Goal: Transaction & Acquisition: Purchase product/service

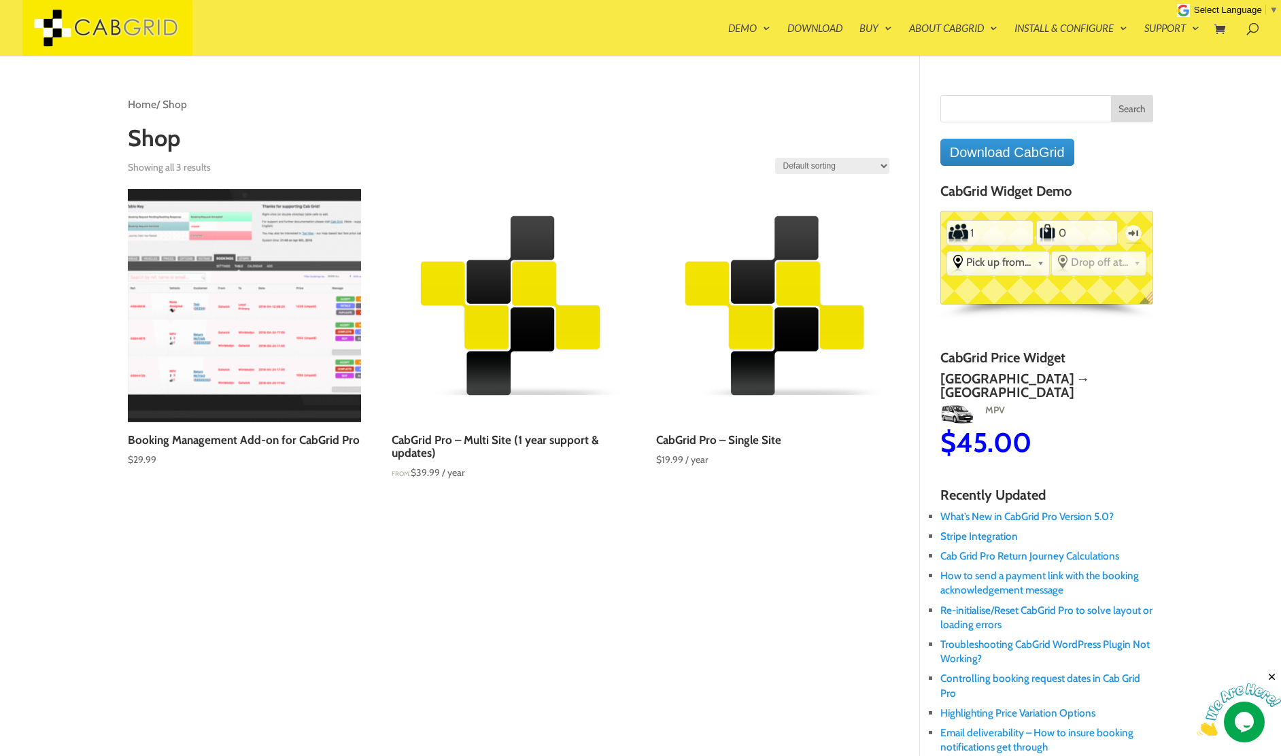
click at [282, 322] on img at bounding box center [244, 305] width 233 height 233
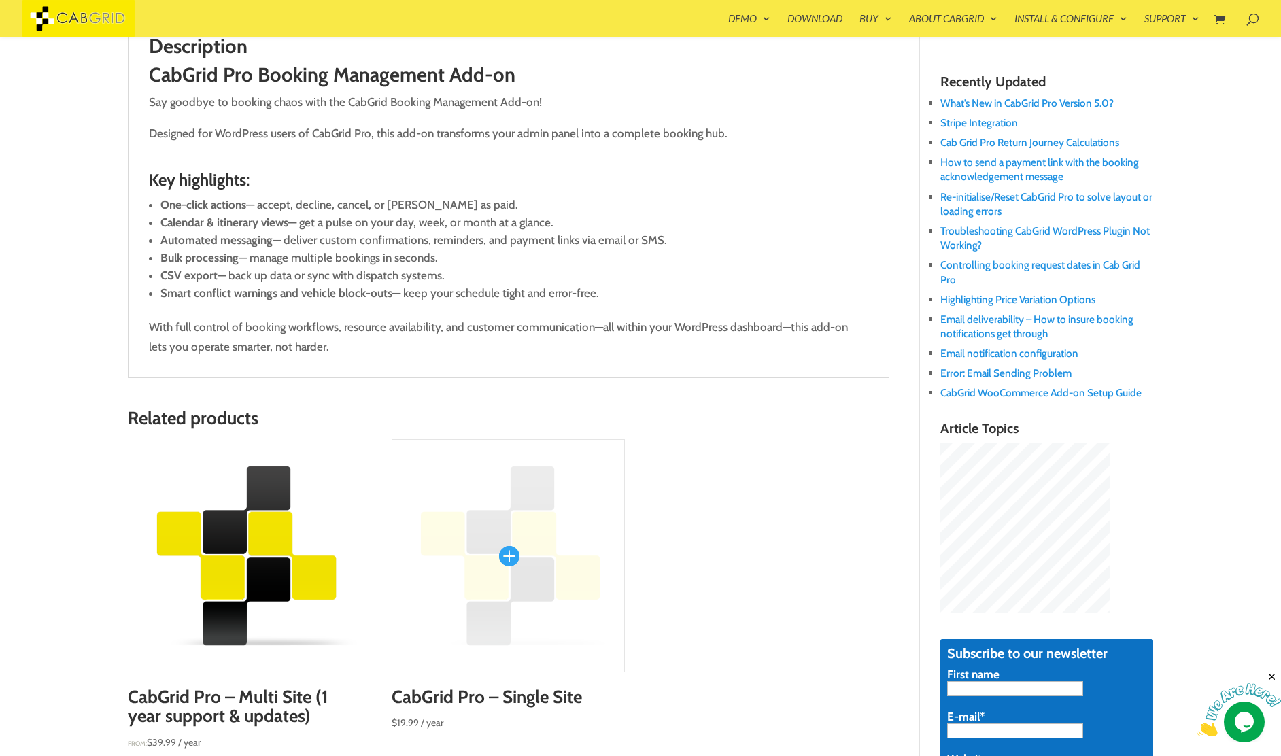
scroll to position [636, 0]
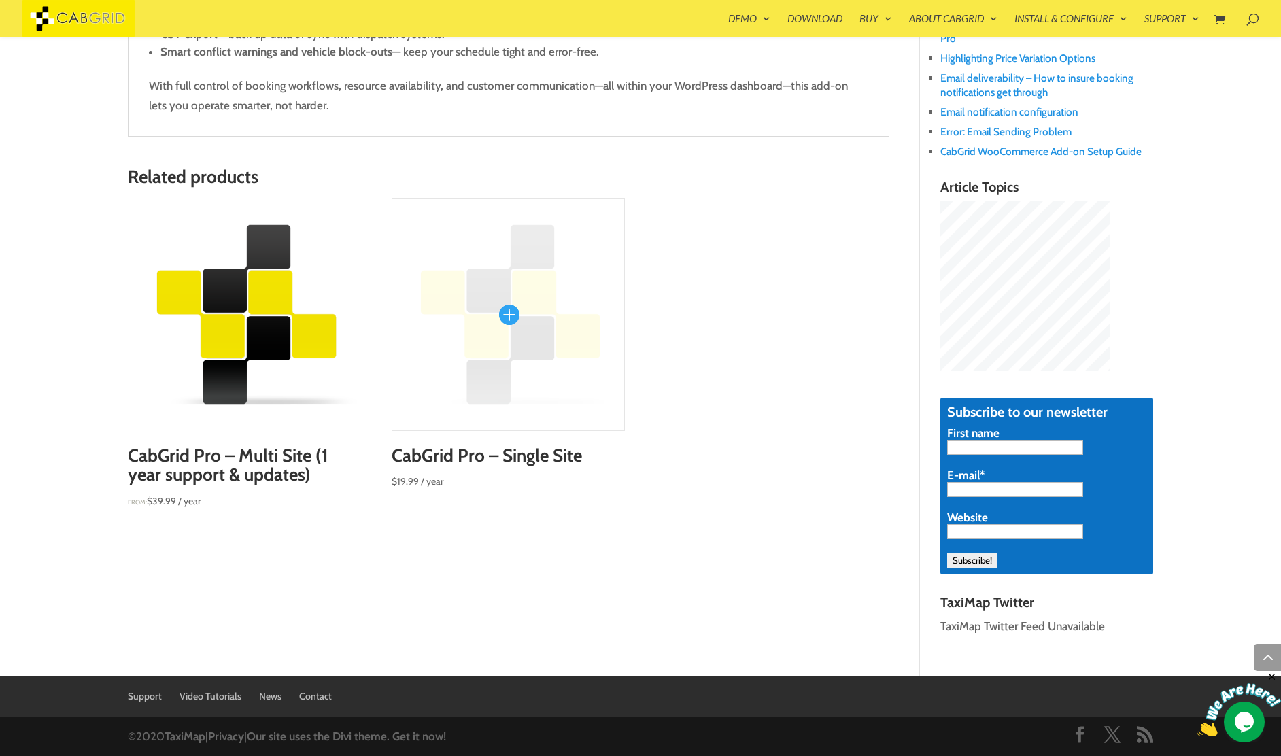
click at [516, 321] on img at bounding box center [508, 314] width 233 height 233
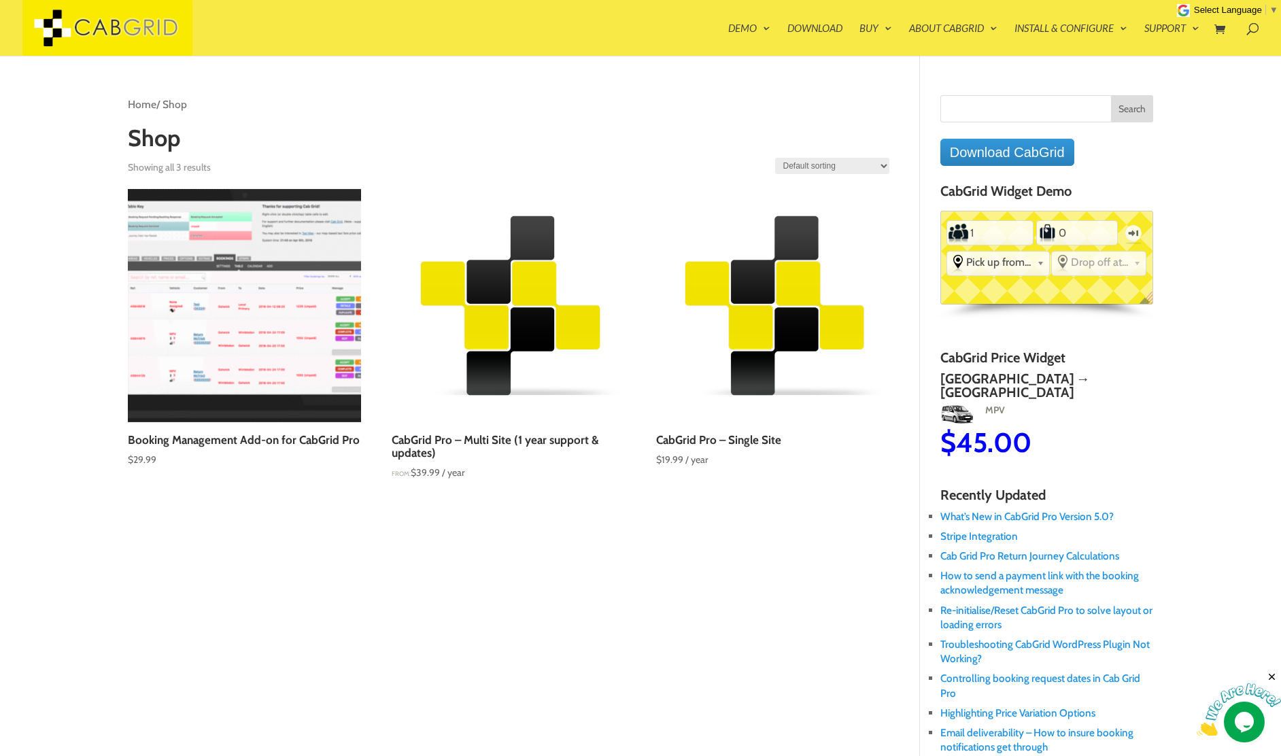
click at [284, 611] on div "Home / Shop Shop Showing all 3 results Default sorting Sort by popularity Sort …" at bounding box center [640, 712] width 1025 height 1235
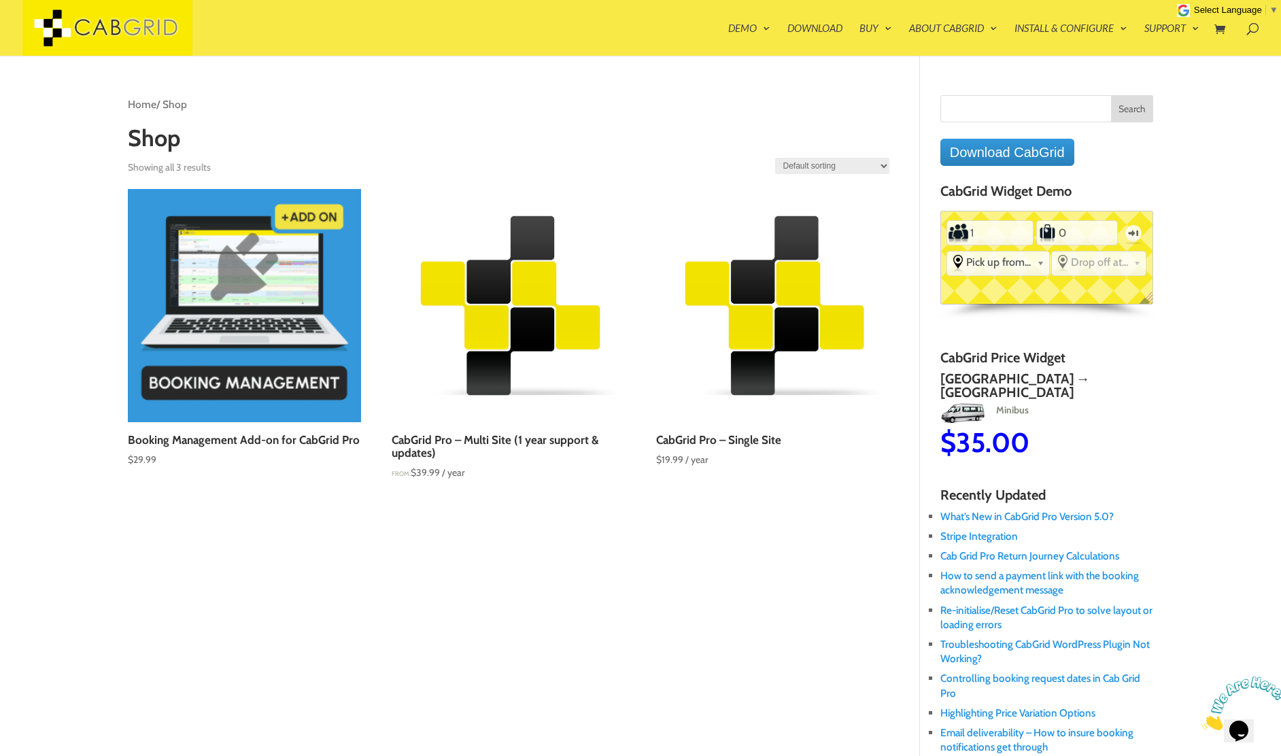
click at [311, 84] on div "Home / Shop Shop Showing all 3 results Default sorting Sort by popularity Sort …" at bounding box center [640, 693] width 1025 height 1275
click at [217, 536] on div "Home / Shop Shop Showing all 3 results Default sorting Sort by popularity Sort …" at bounding box center [523, 319] width 791 height 448
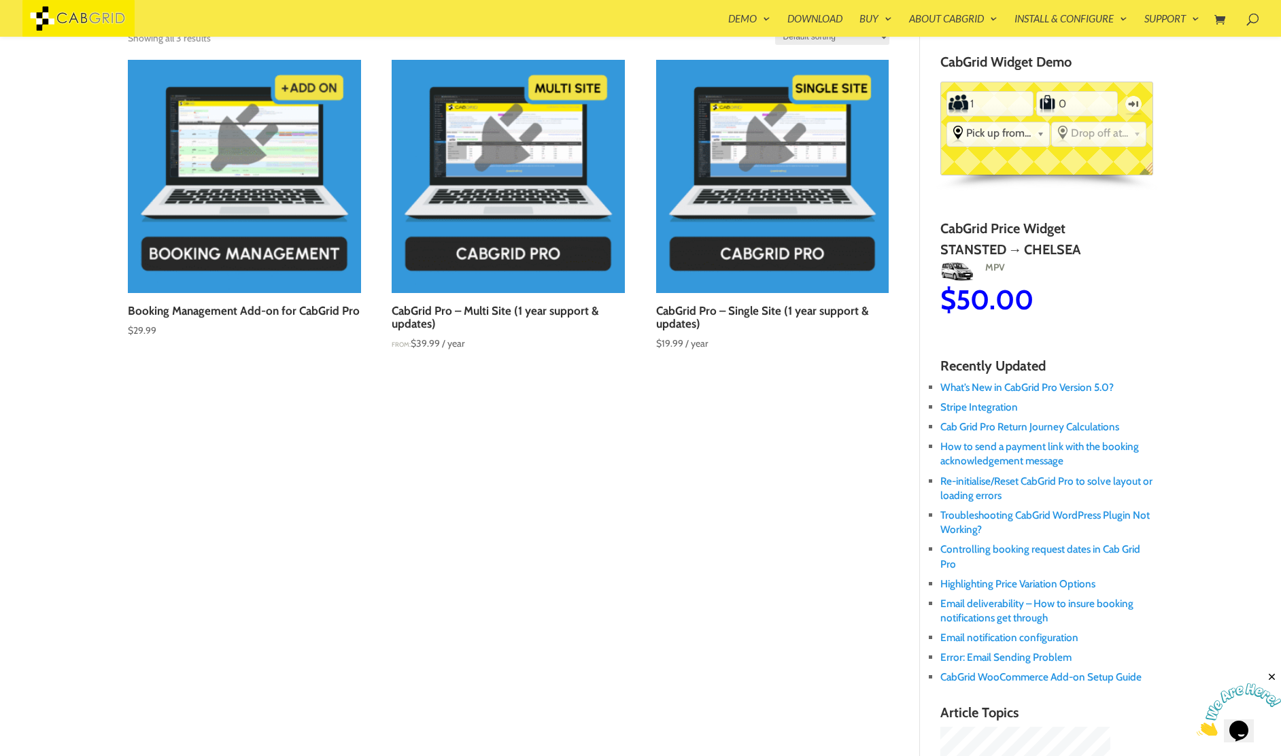
scroll to position [103, 0]
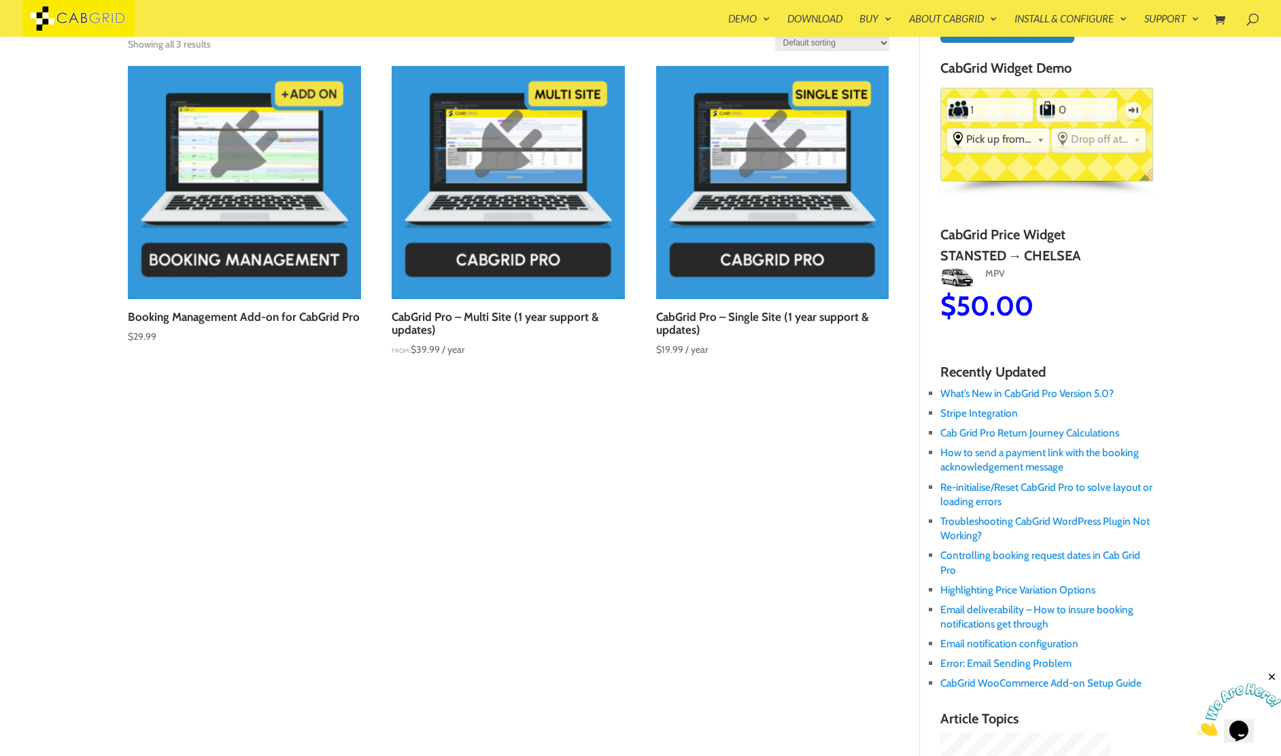
click at [275, 242] on img at bounding box center [244, 182] width 233 height 233
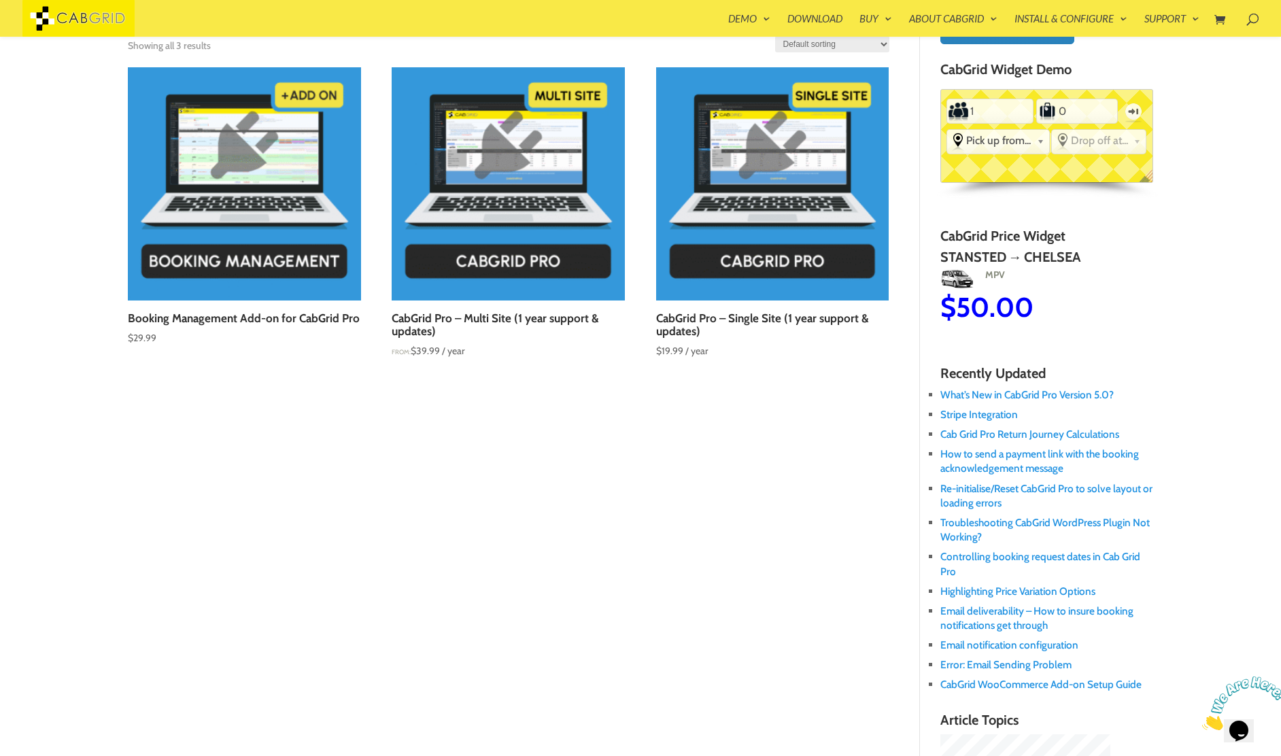
click at [558, 237] on img at bounding box center [508, 183] width 233 height 233
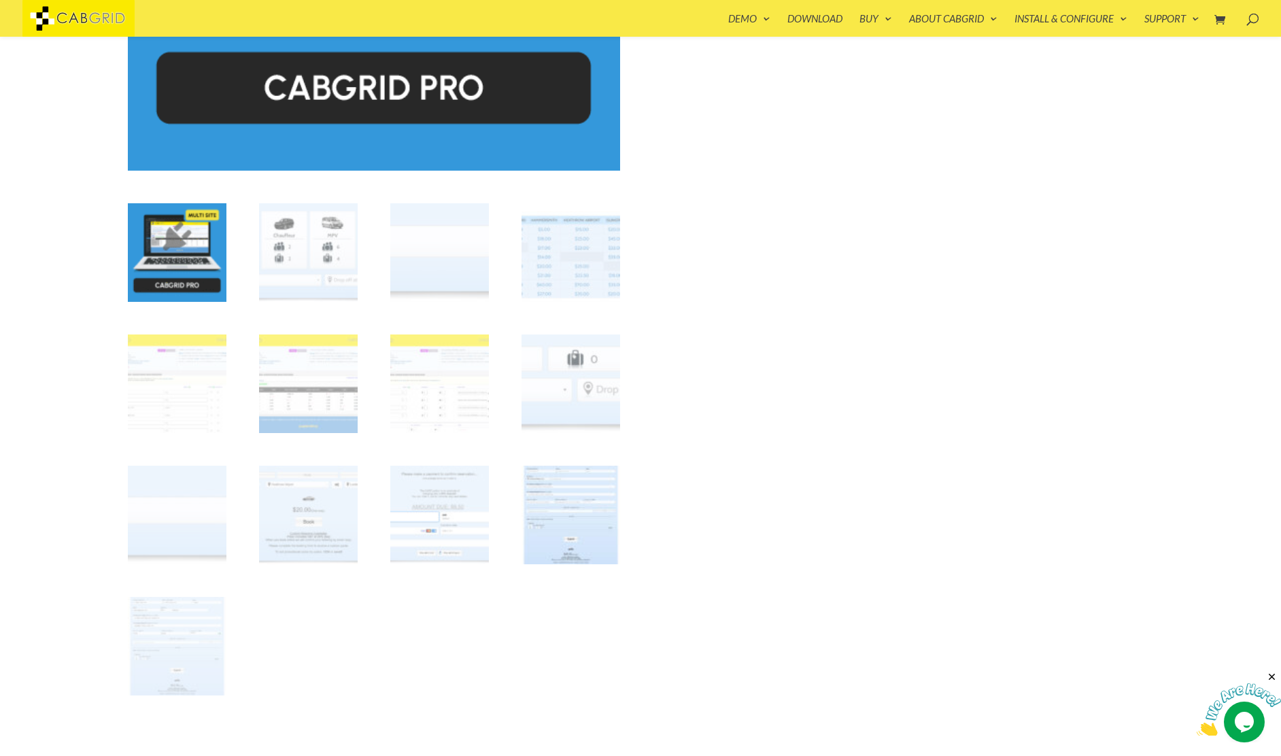
scroll to position [435, 0]
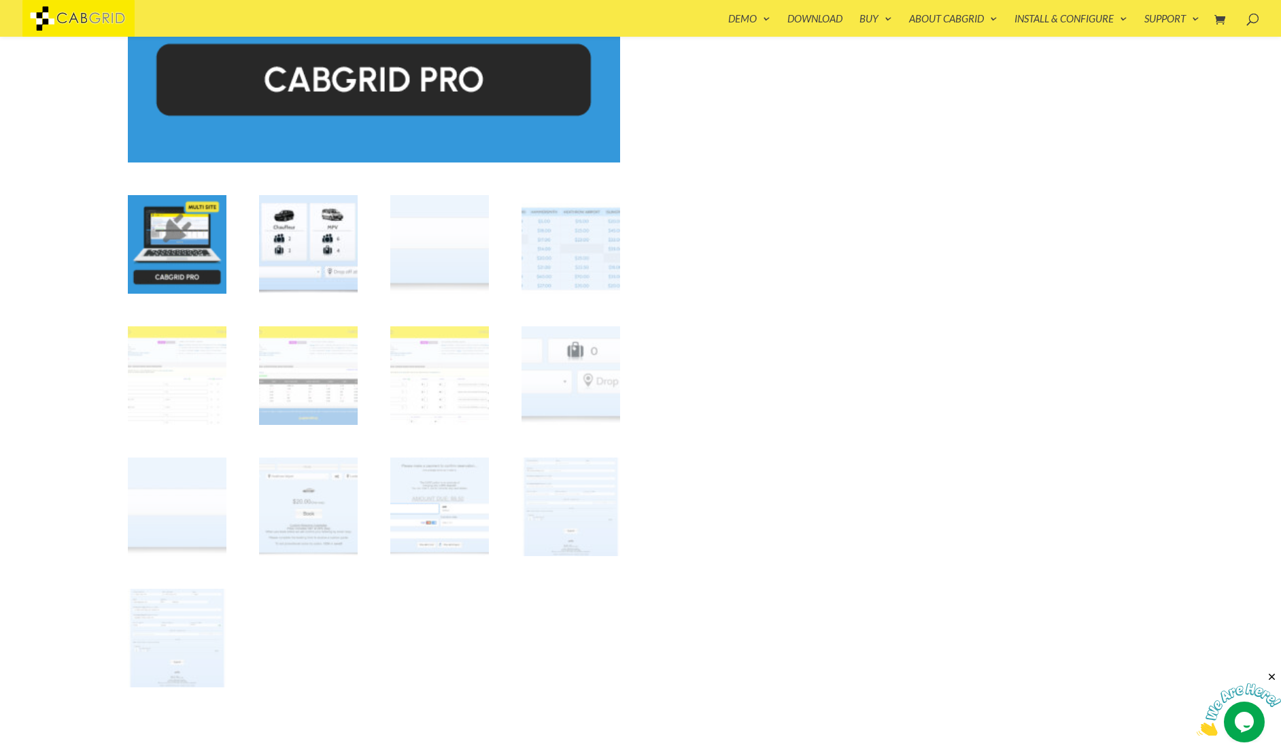
click at [325, 269] on img at bounding box center [308, 244] width 99 height 99
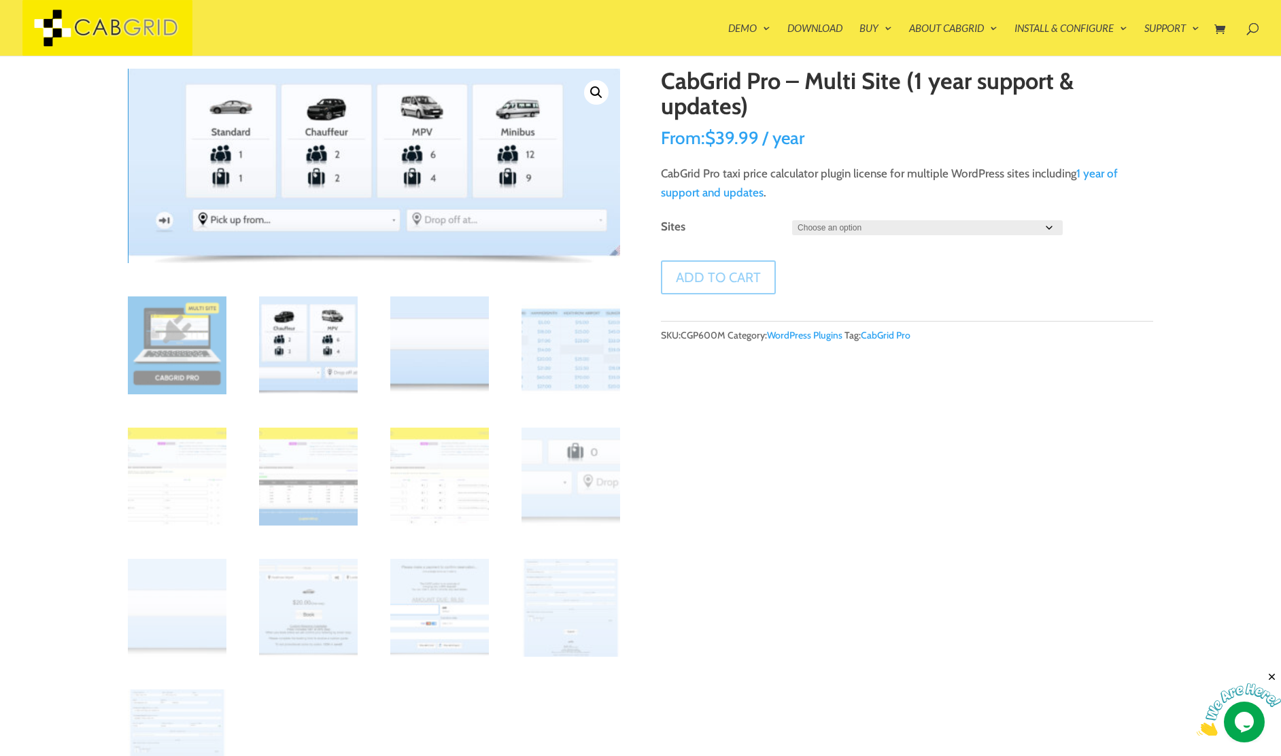
scroll to position [0, 0]
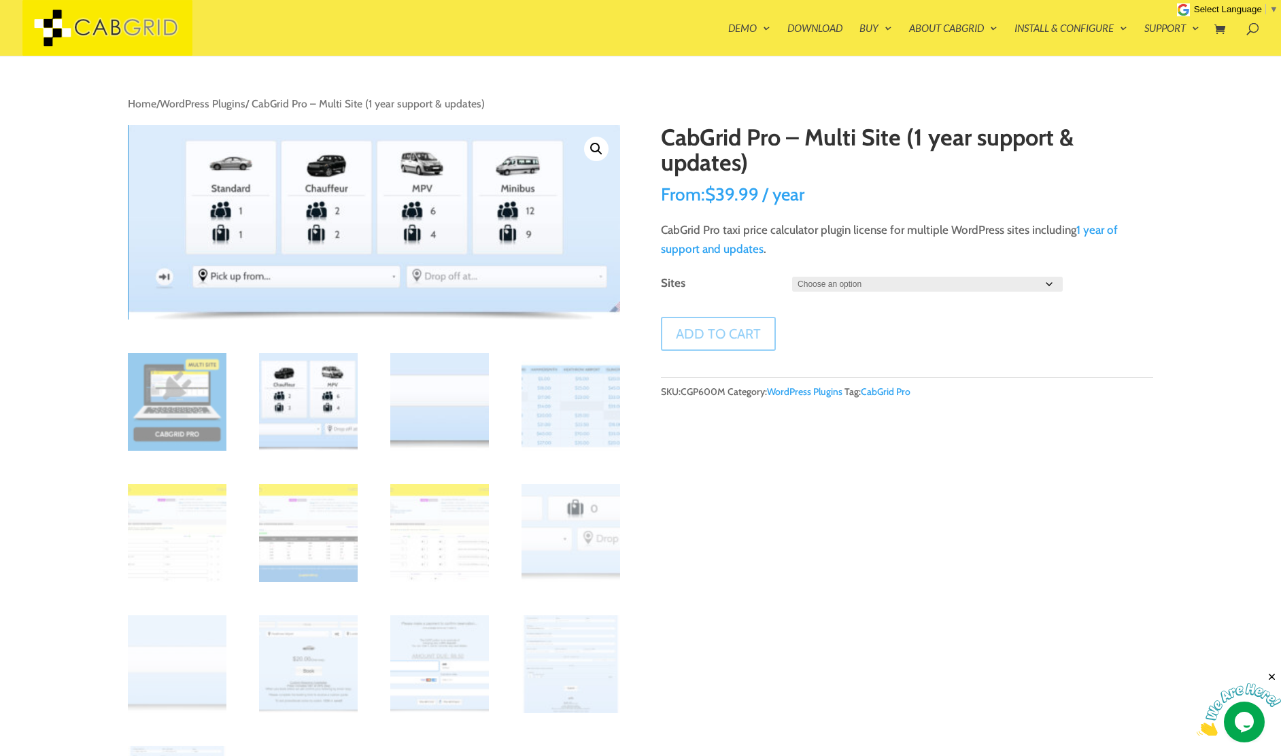
click at [424, 419] on img at bounding box center [439, 402] width 99 height 99
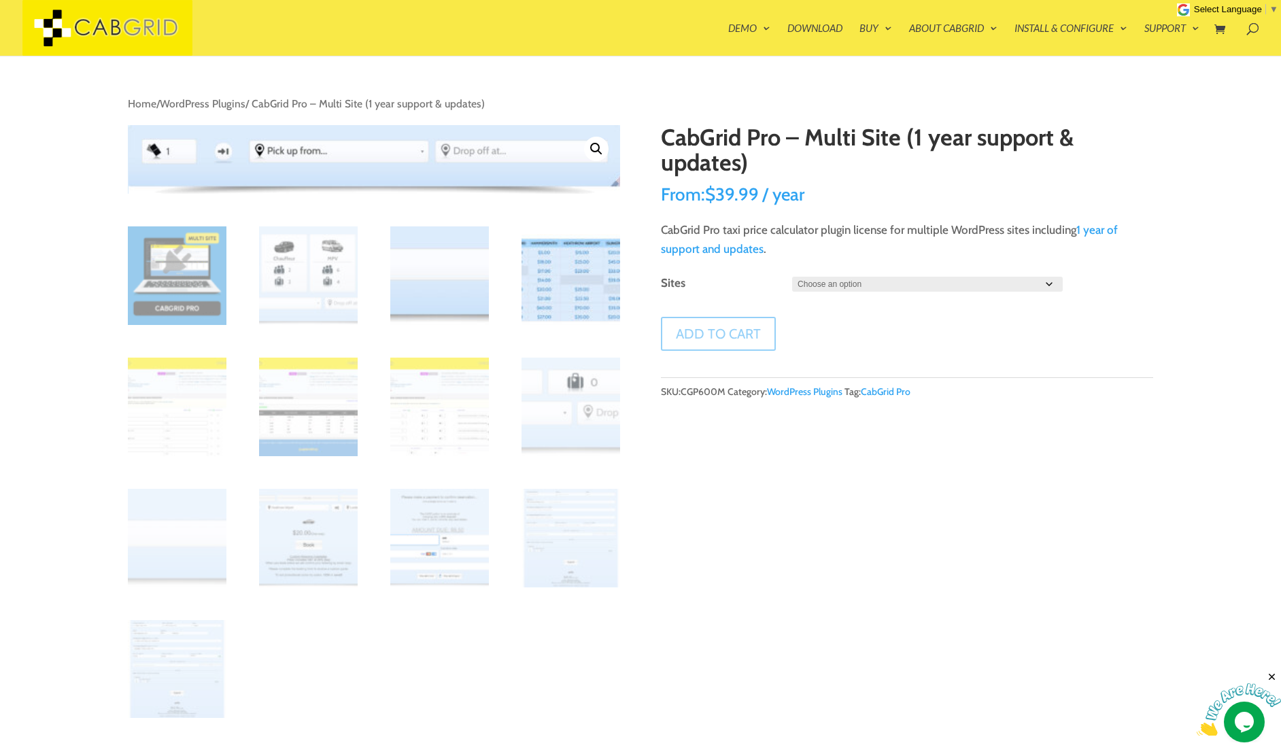
click at [540, 292] on img at bounding box center [571, 275] width 99 height 99
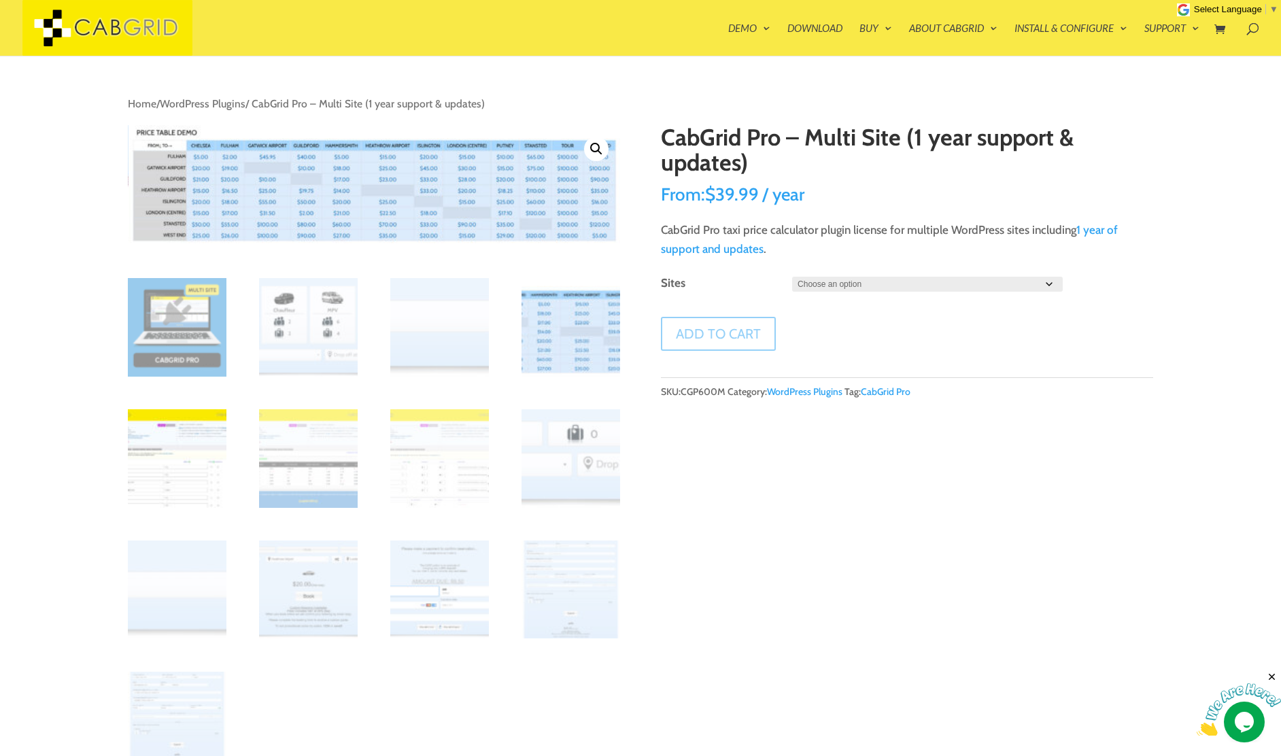
click at [183, 438] on img at bounding box center [177, 458] width 99 height 99
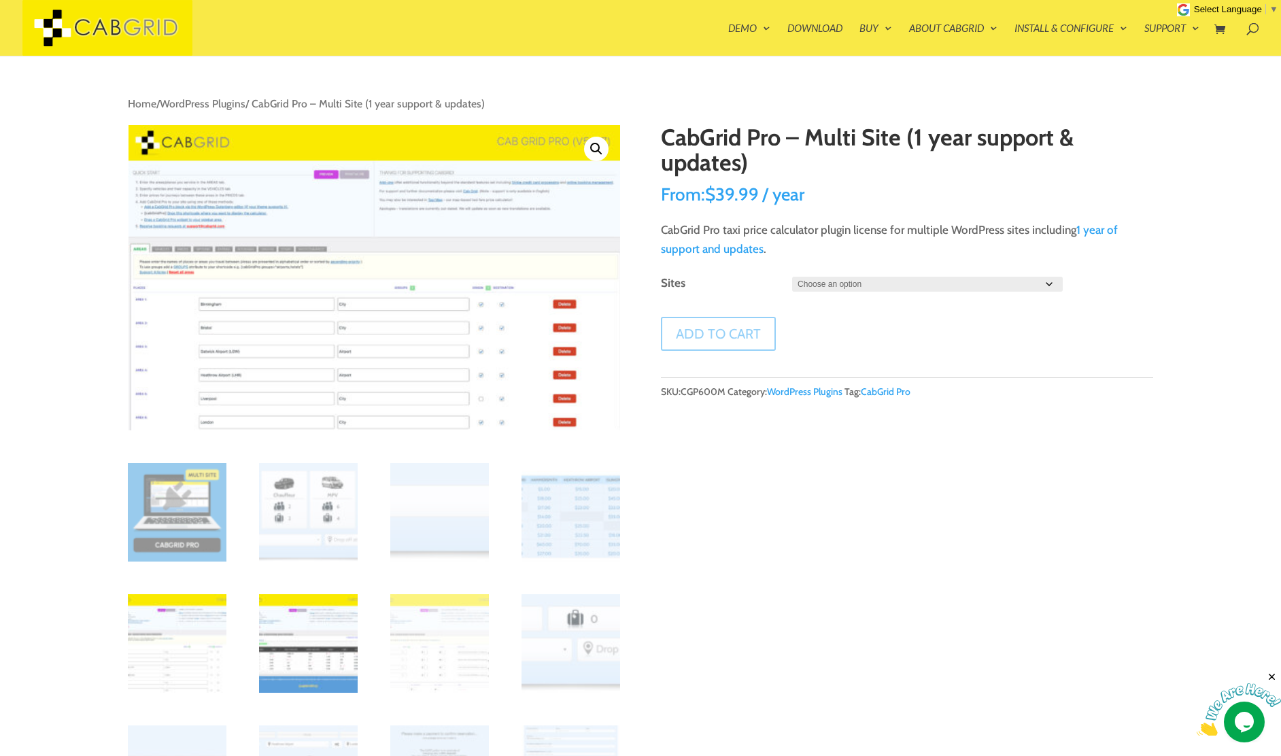
click at [309, 622] on img at bounding box center [308, 643] width 99 height 99
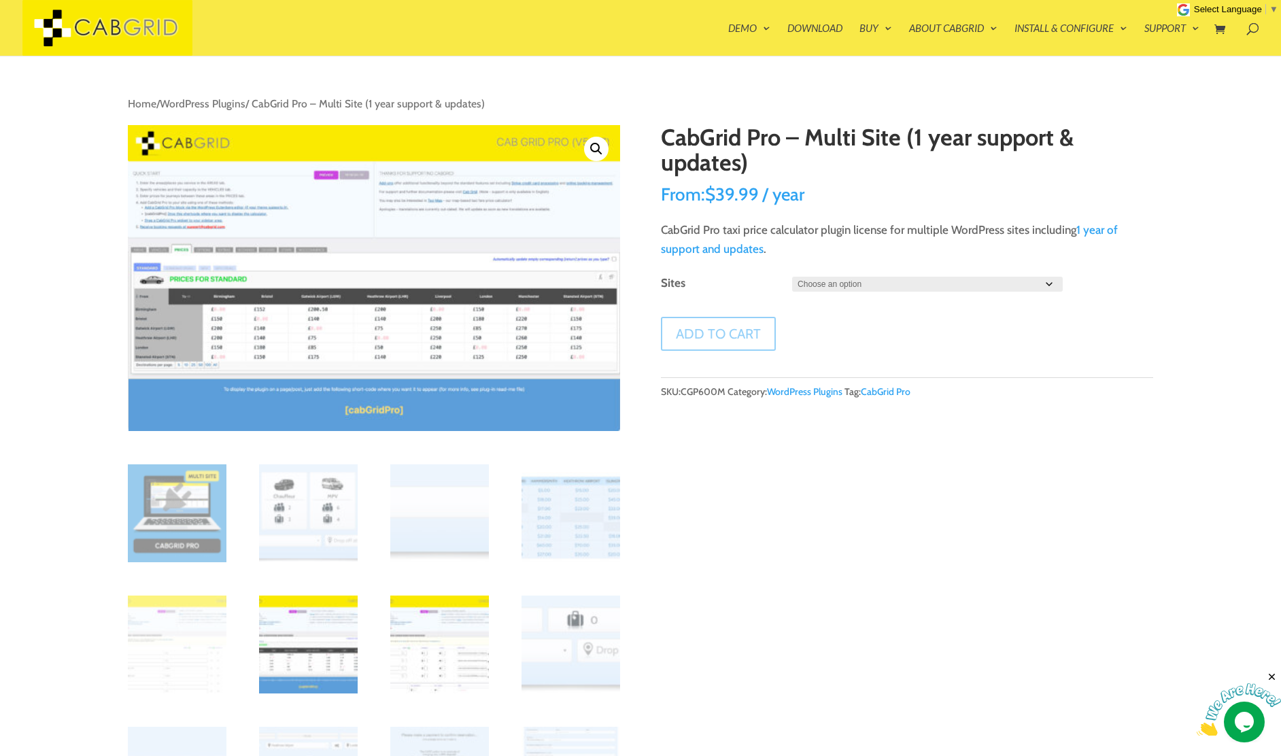
click at [411, 631] on img at bounding box center [439, 645] width 99 height 99
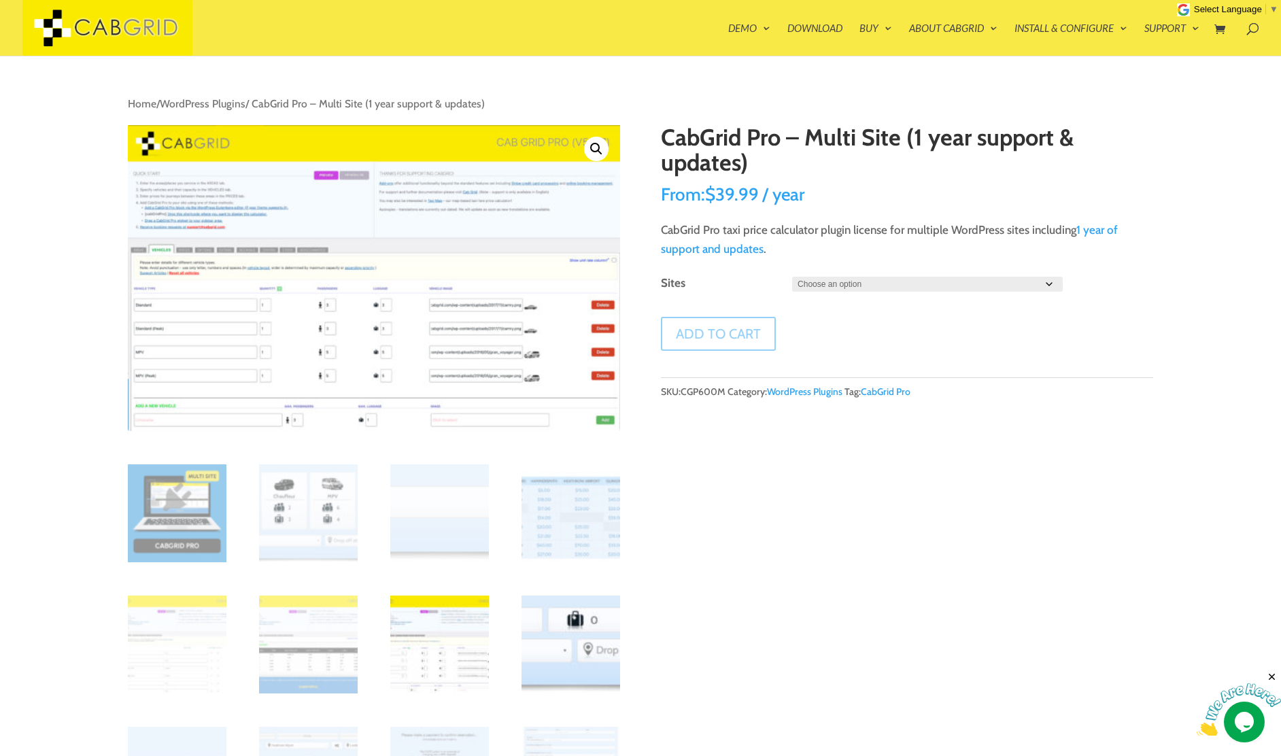
click at [559, 637] on img at bounding box center [571, 645] width 99 height 99
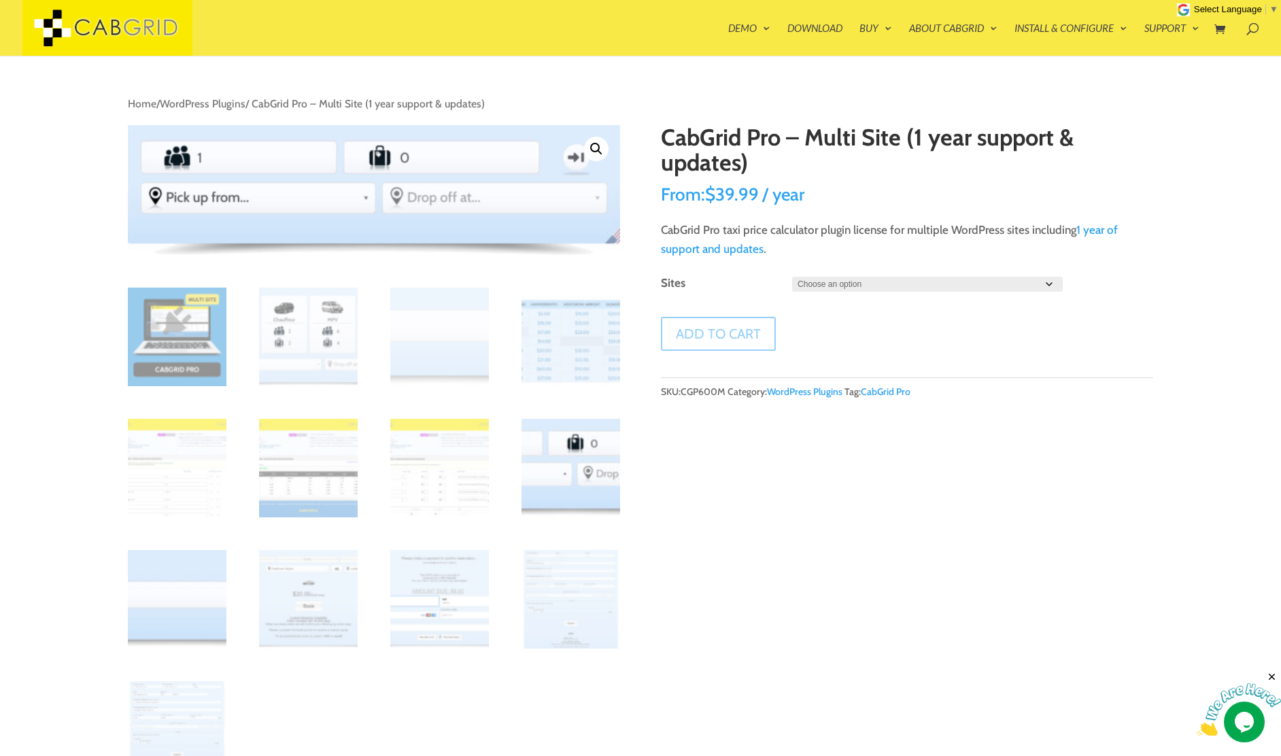
click at [188, 608] on img at bounding box center [177, 599] width 99 height 99
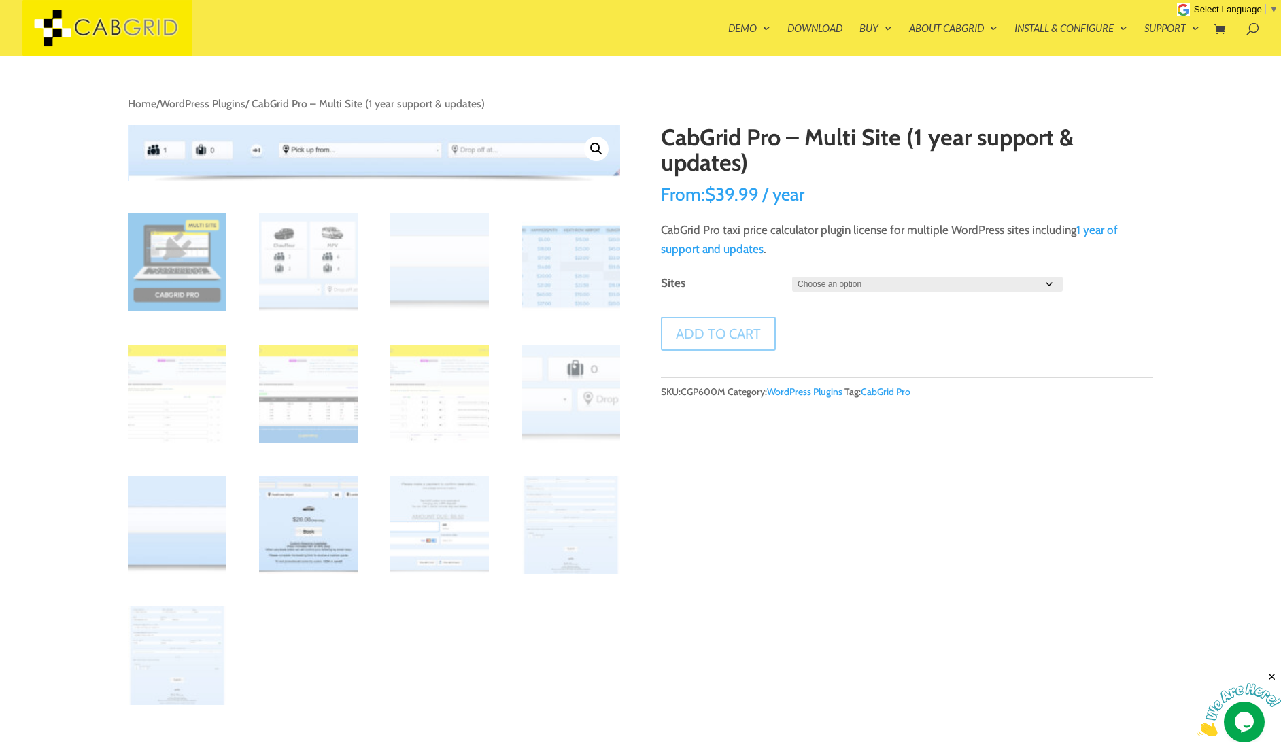
click at [303, 534] on img at bounding box center [308, 525] width 99 height 99
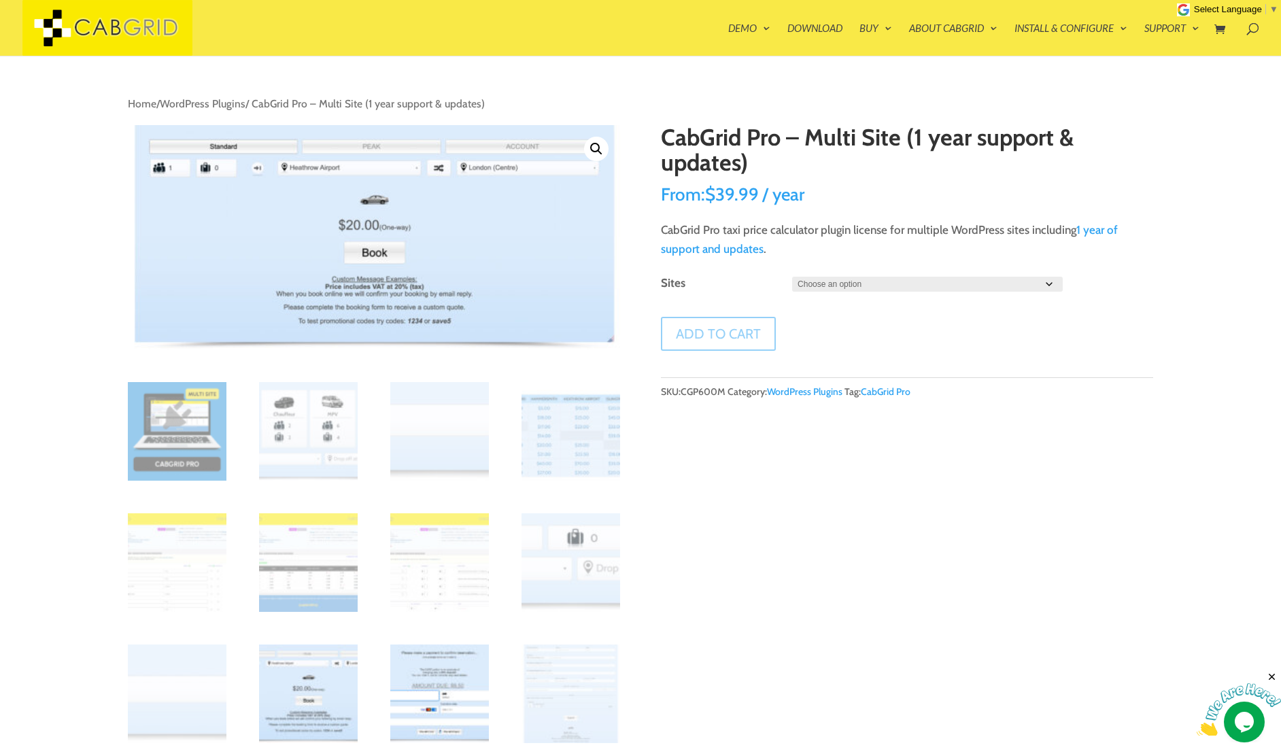
drag, startPoint x: 436, startPoint y: 687, endPoint x: 443, endPoint y: 692, distance: 8.3
click at [436, 688] on img at bounding box center [439, 694] width 99 height 99
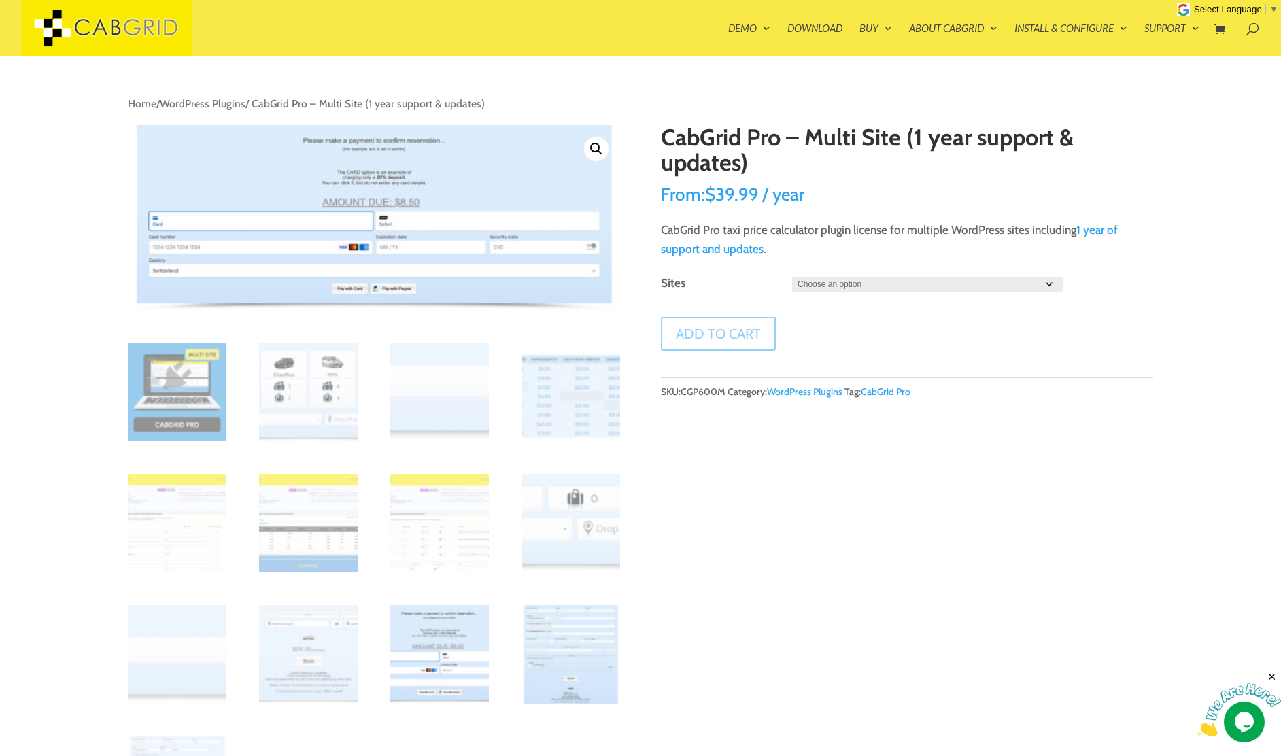
click at [562, 679] on img at bounding box center [571, 654] width 99 height 99
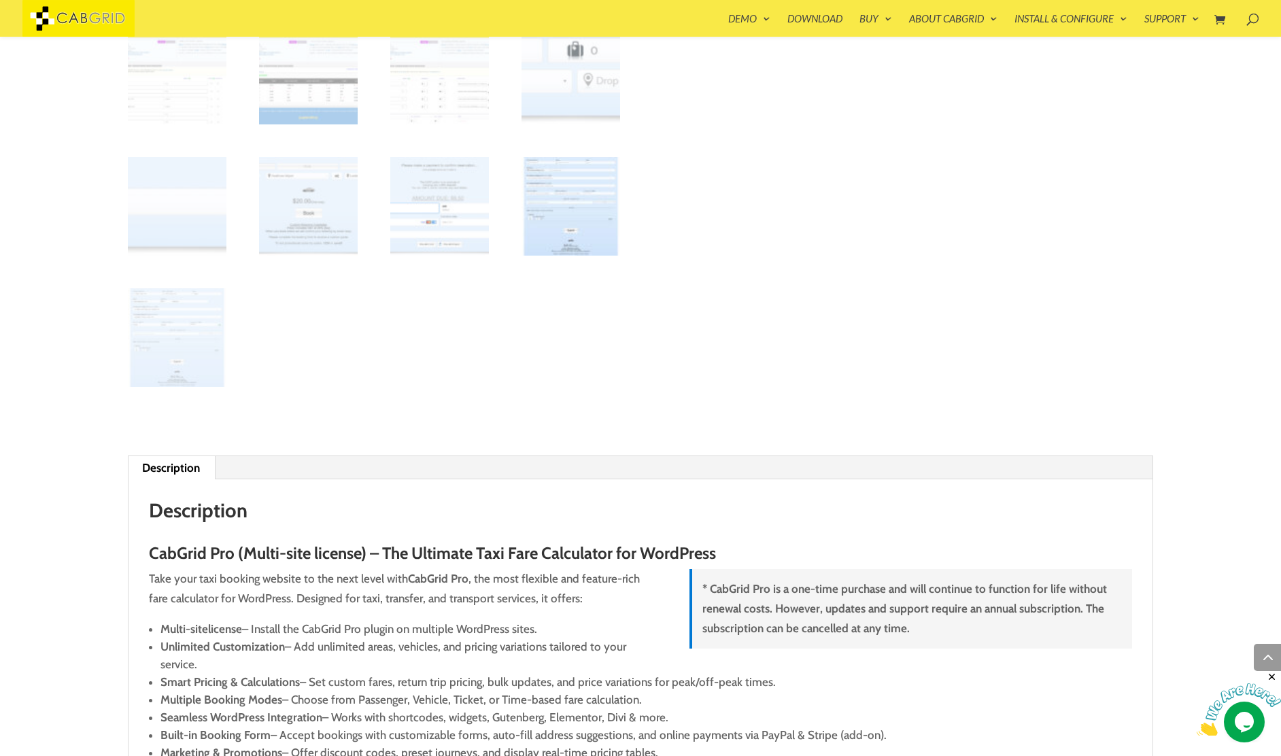
scroll to position [800, 0]
click at [202, 364] on img at bounding box center [177, 337] width 99 height 99
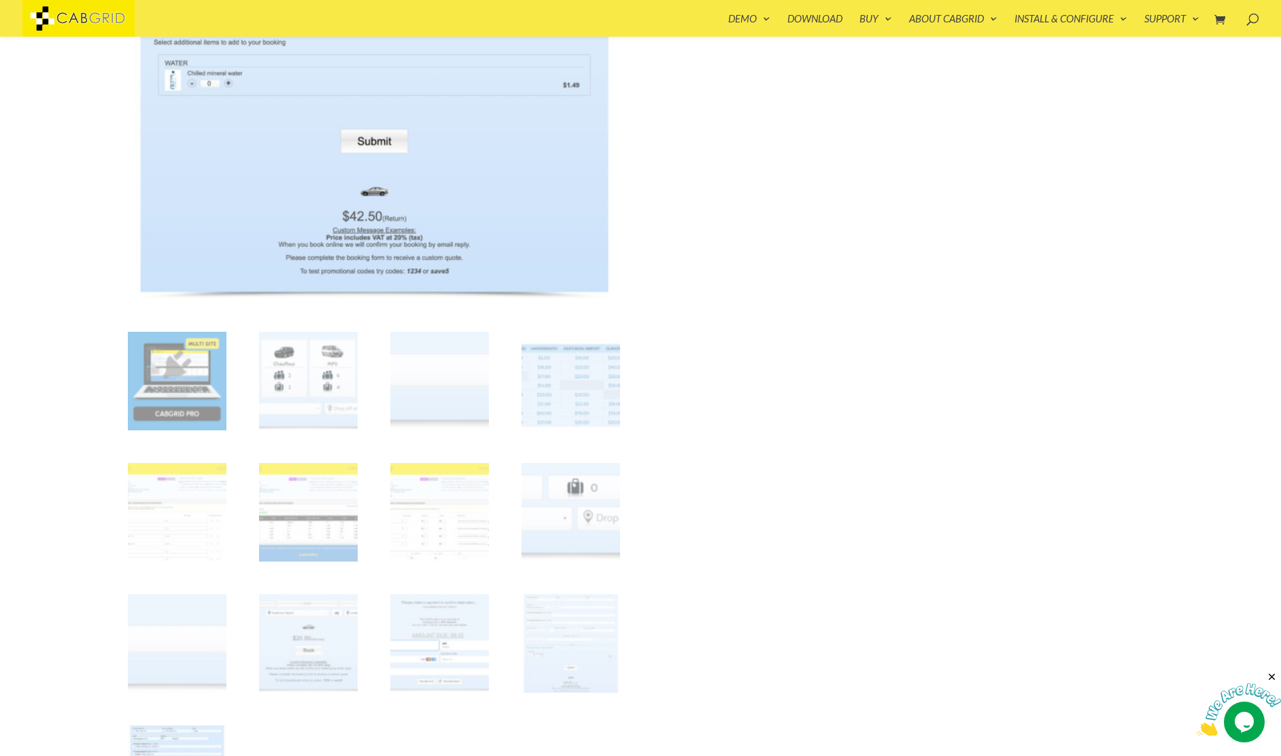
scroll to position [351, 0]
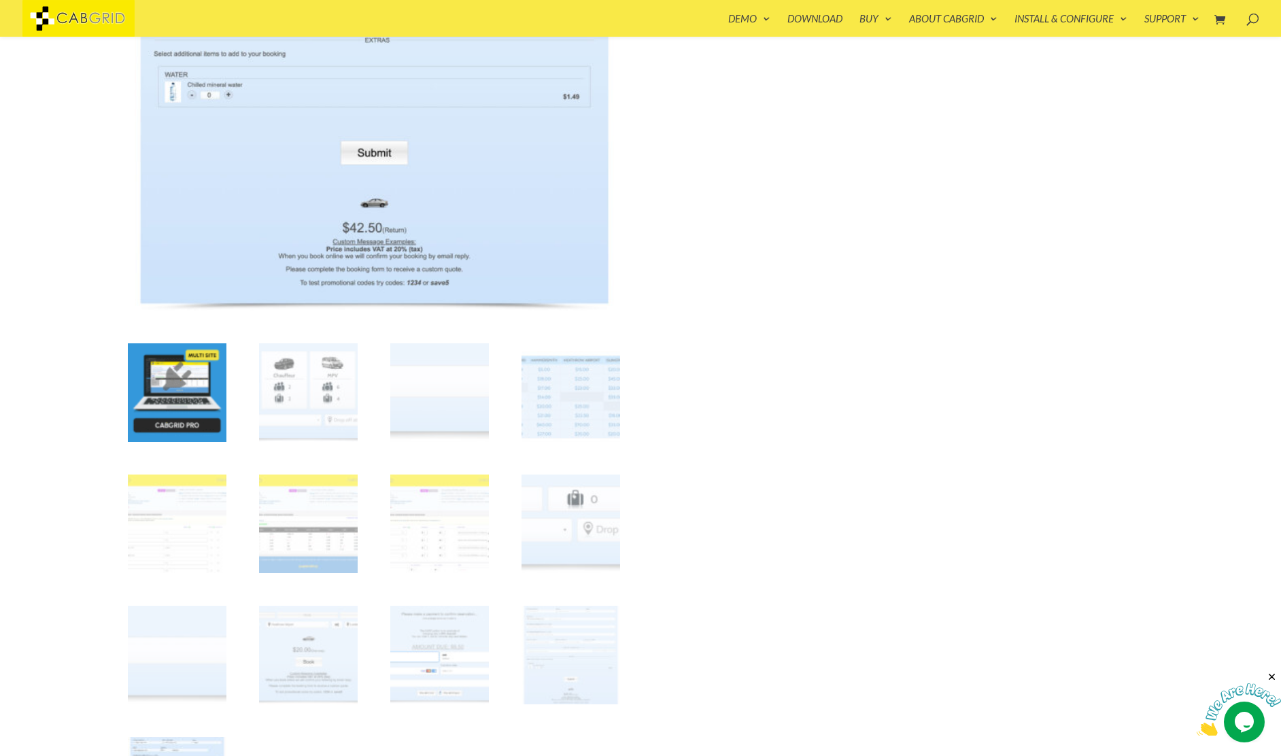
click at [173, 394] on img at bounding box center [177, 392] width 99 height 99
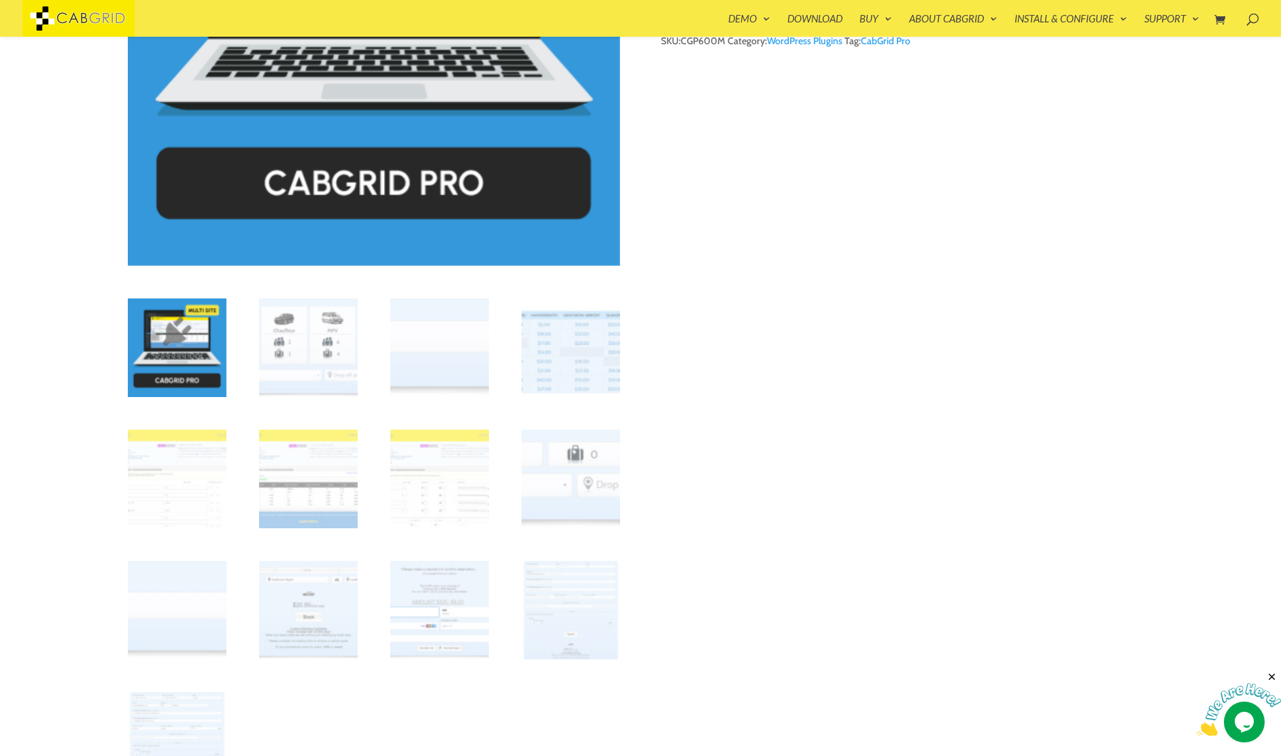
scroll to position [0, 0]
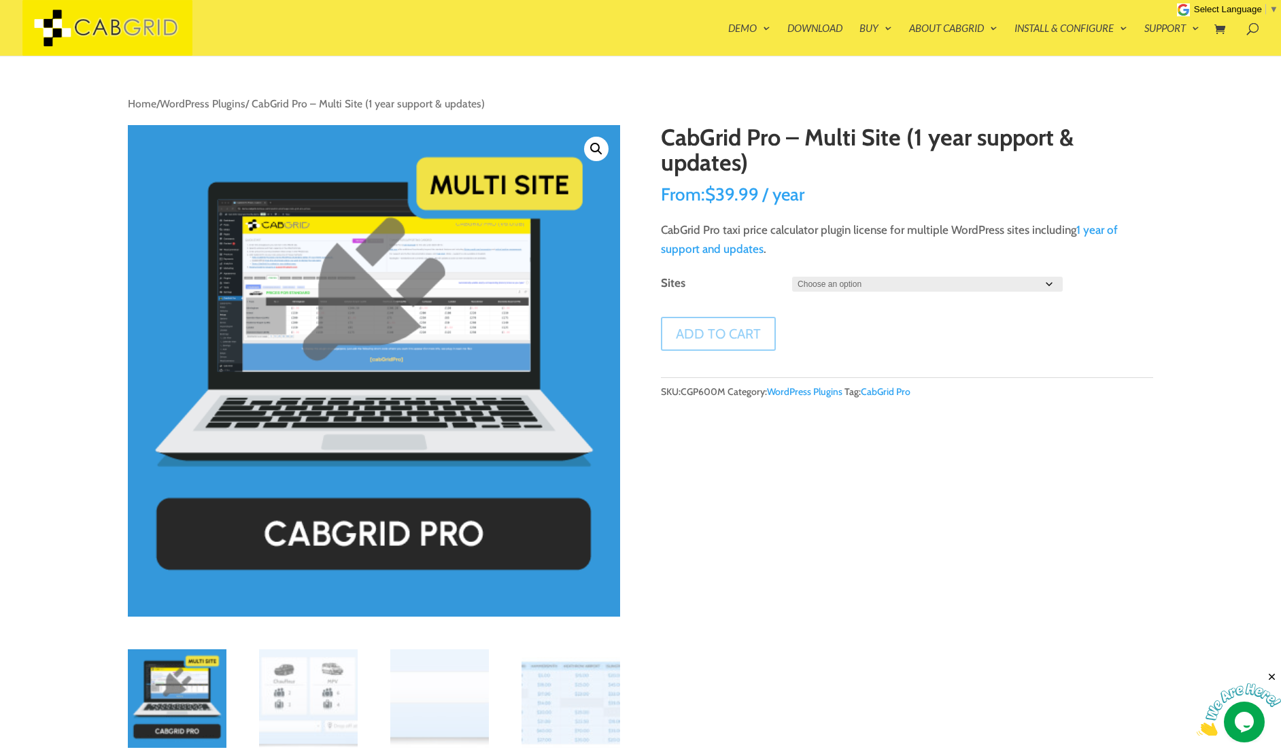
click at [859, 292] on select "Choose an option 3 7 10" at bounding box center [927, 284] width 271 height 15
click at [596, 145] on link "🔍" at bounding box center [596, 149] width 24 height 24
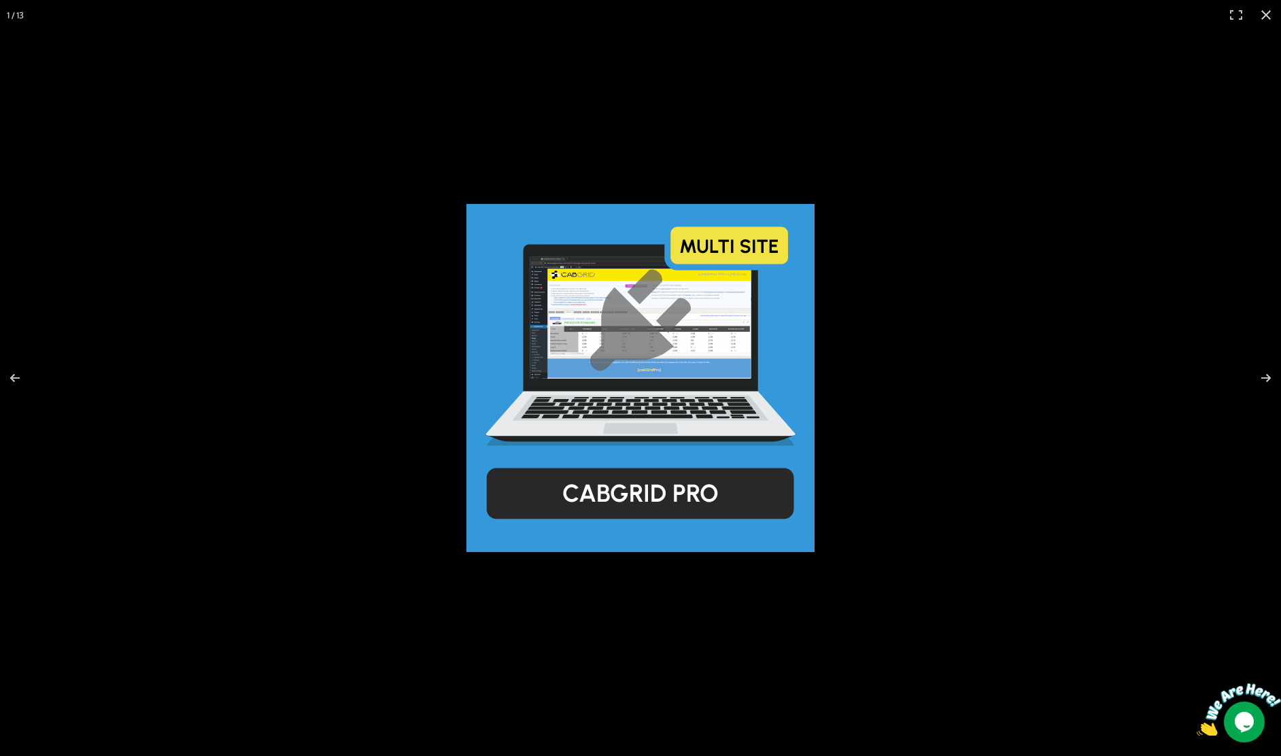
click at [679, 355] on img at bounding box center [640, 378] width 348 height 348
